Goal: Navigation & Orientation: Understand site structure

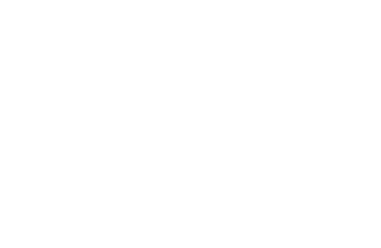
click at [341, 51] on icon at bounding box center [339, 51] width 17 height 14
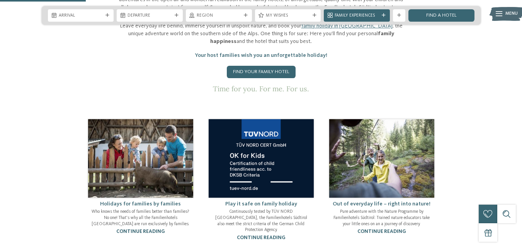
scroll to position [515, 0]
